Goal: Task Accomplishment & Management: Complete application form

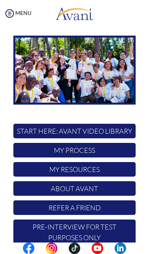
scroll to position [47, 0]
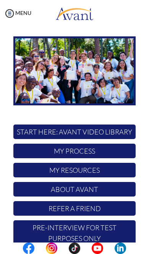
click at [93, 220] on p "Pre-Interview for test purposes only" at bounding box center [74, 232] width 122 height 25
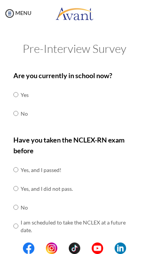
scroll to position [0, 0]
click at [18, 111] on input "radio" at bounding box center [15, 113] width 5 height 15
radio input "true"
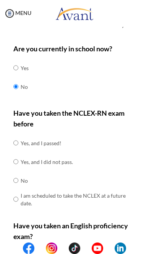
scroll to position [27, 0]
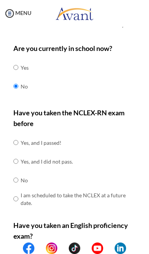
click at [17, 182] on input "radio" at bounding box center [15, 179] width 5 height 15
radio input "true"
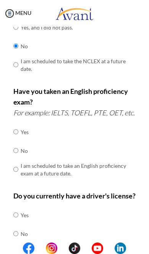
scroll to position [161, 0]
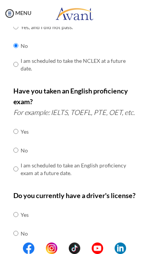
click at [18, 156] on input "radio" at bounding box center [15, 149] width 5 height 15
radio input "true"
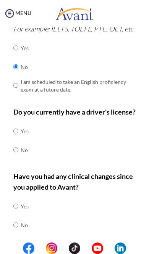
scroll to position [245, 0]
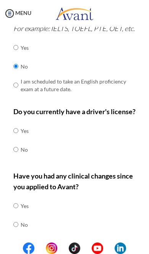
click at [18, 157] on input "radio" at bounding box center [15, 149] width 5 height 15
radio input "true"
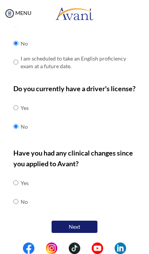
scroll to position [280, 0]
click at [18, 207] on input "radio" at bounding box center [15, 201] width 5 height 15
radio input "true"
click at [84, 225] on button "Next" at bounding box center [75, 226] width 46 height 12
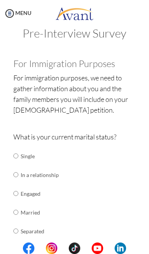
click at [18, 153] on input "radio" at bounding box center [15, 155] width 5 height 15
radio input "true"
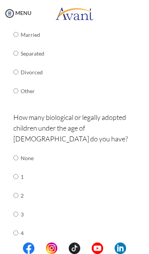
scroll to position [194, 0]
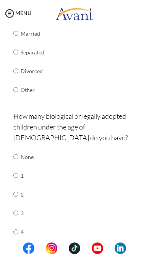
click at [18, 149] on input "radio" at bounding box center [15, 156] width 5 height 15
radio input "true"
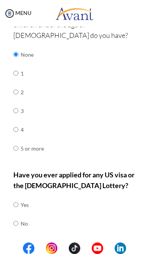
scroll to position [296, 0]
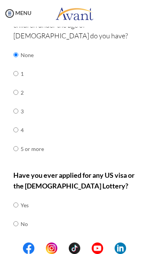
click at [18, 216] on input "radio" at bounding box center [15, 223] width 5 height 15
radio input "true"
click at [99, 243] on button "Next" at bounding box center [100, 249] width 46 height 12
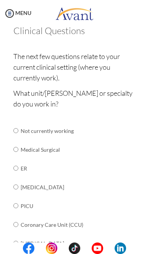
scroll to position [49, 0]
click at [18, 168] on input "radio" at bounding box center [15, 167] width 5 height 15
radio input "true"
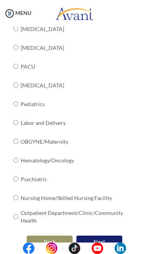
scroll to position [318, 0]
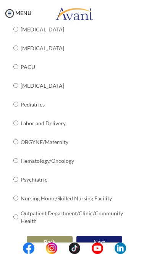
click at [104, 236] on button "Next" at bounding box center [100, 242] width 46 height 12
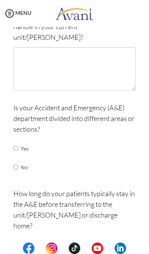
scroll to position [100, 0]
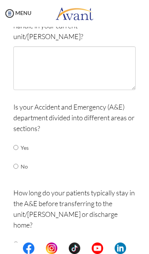
click at [18, 140] on input "radio" at bounding box center [15, 147] width 5 height 15
radio input "true"
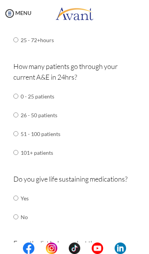
scroll to position [540, 0]
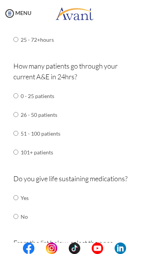
click at [18, 190] on input "radio" at bounding box center [15, 197] width 5 height 15
radio input "true"
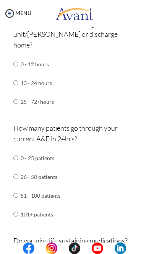
scroll to position [478, 0]
click at [13, 169] on input "radio" at bounding box center [15, 176] width 5 height 15
radio input "true"
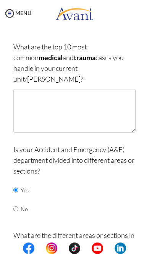
scroll to position [57, 0]
